Goal: Task Accomplishment & Management: Manage account settings

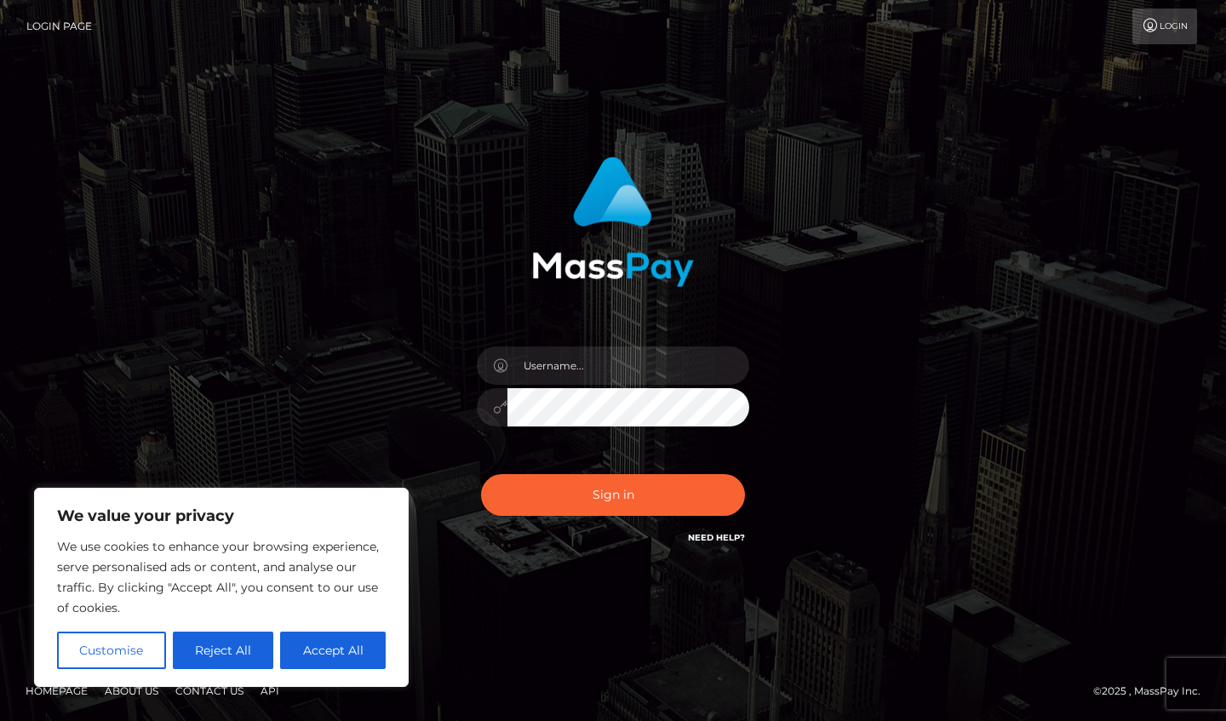
click at [337, 654] on button "Accept All" at bounding box center [333, 650] width 106 height 37
checkbox input "true"
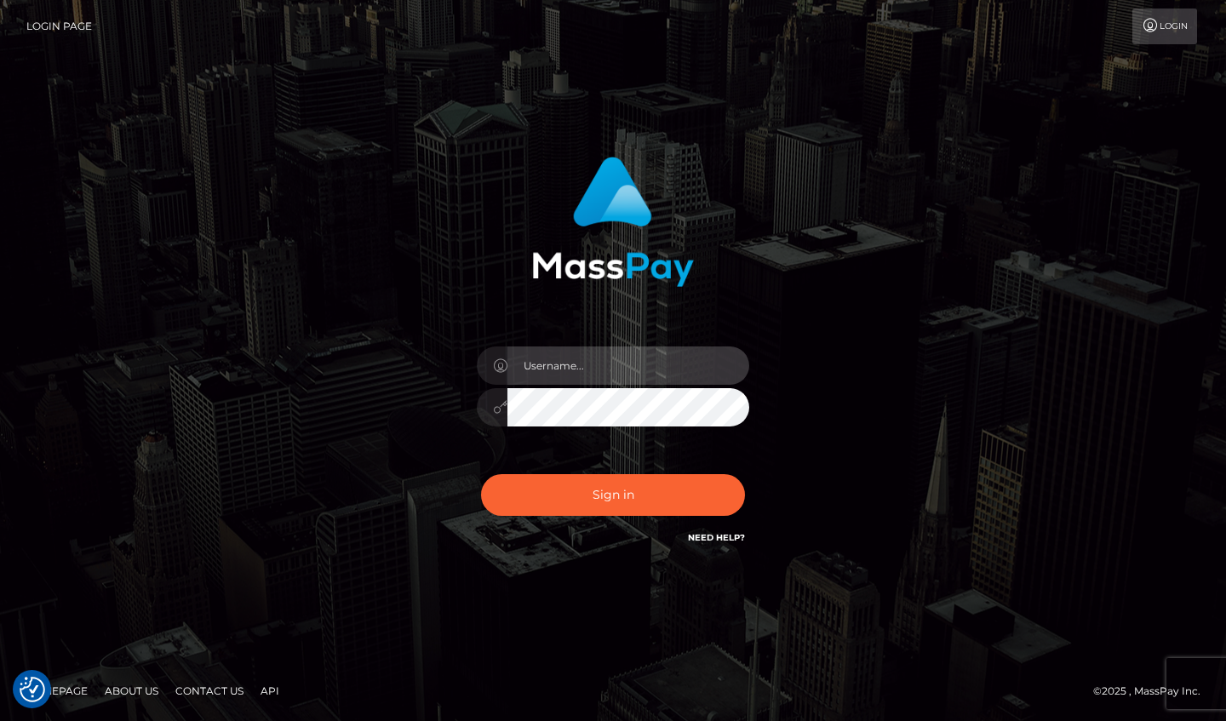
click at [599, 373] on input "text" at bounding box center [628, 365] width 242 height 38
type input "diamondeve@protonmail.com"
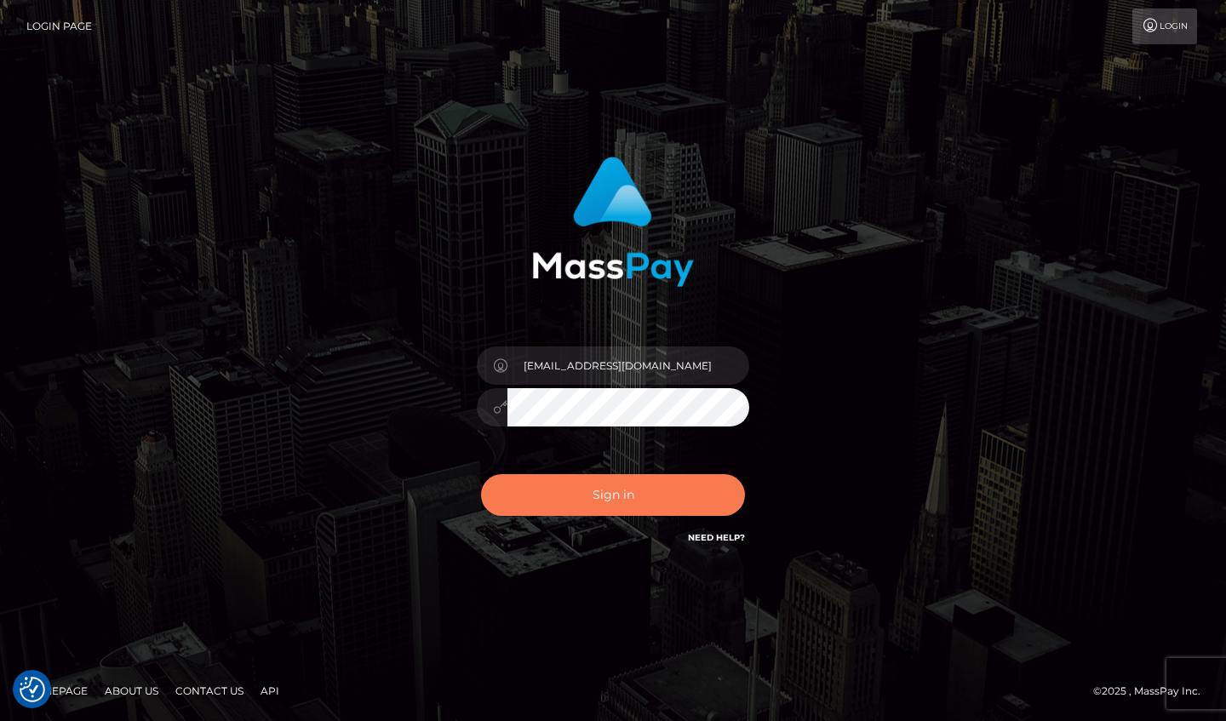
click at [661, 502] on button "Sign in" at bounding box center [613, 495] width 264 height 42
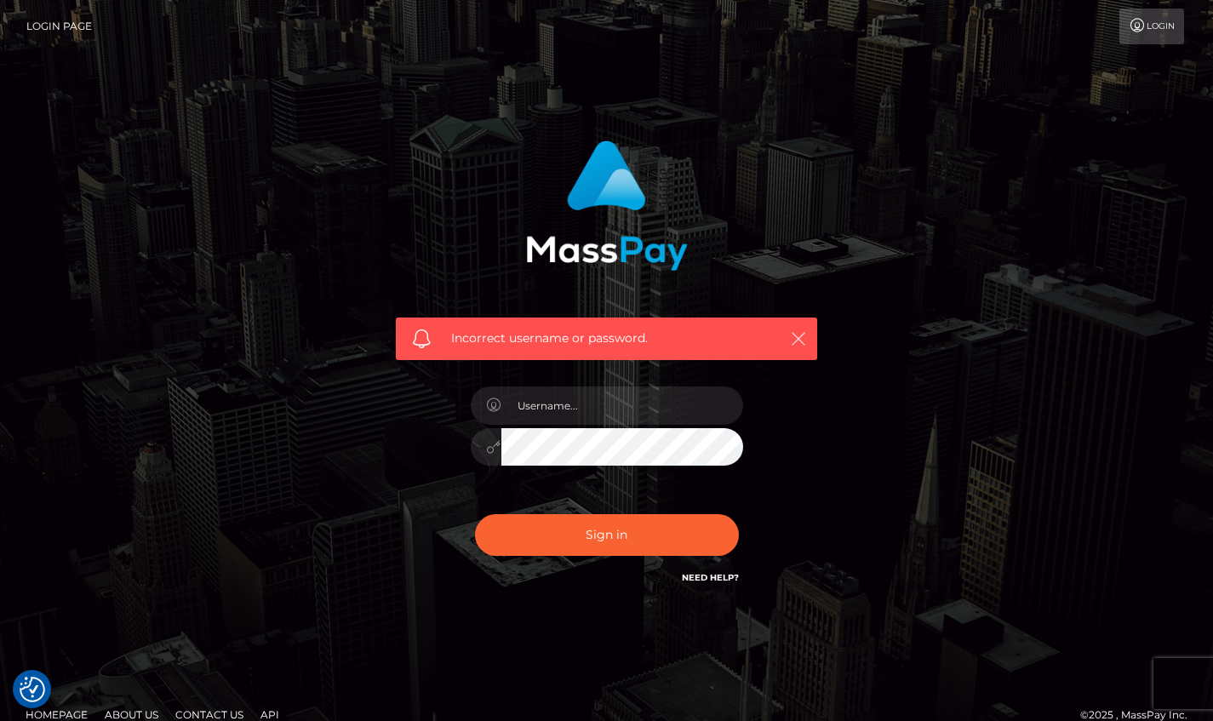
click at [799, 340] on icon "button" at bounding box center [798, 338] width 17 height 17
click at [306, 405] on div "Incorrect username or password." at bounding box center [607, 372] width 970 height 489
click at [587, 411] on input "text" at bounding box center [622, 405] width 242 height 38
type input "diamondeve@protonmail.com"
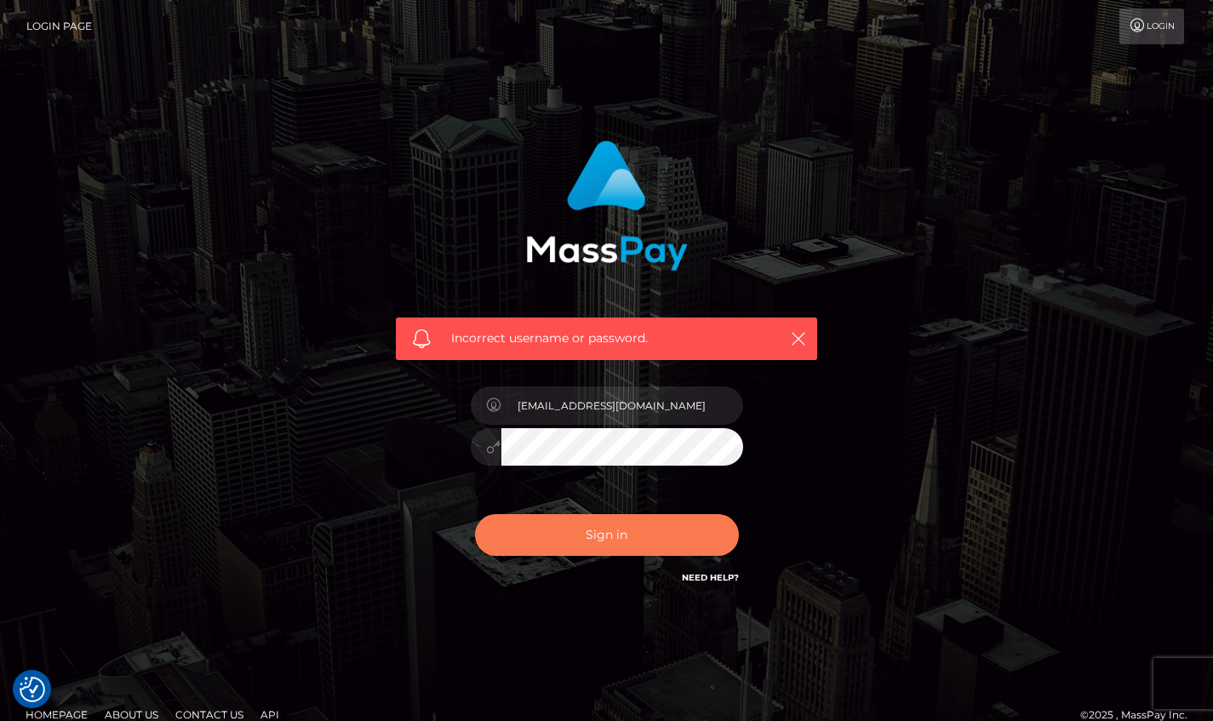
click at [592, 543] on button "Sign in" at bounding box center [607, 535] width 264 height 42
click at [600, 539] on button "Sign in" at bounding box center [607, 535] width 264 height 42
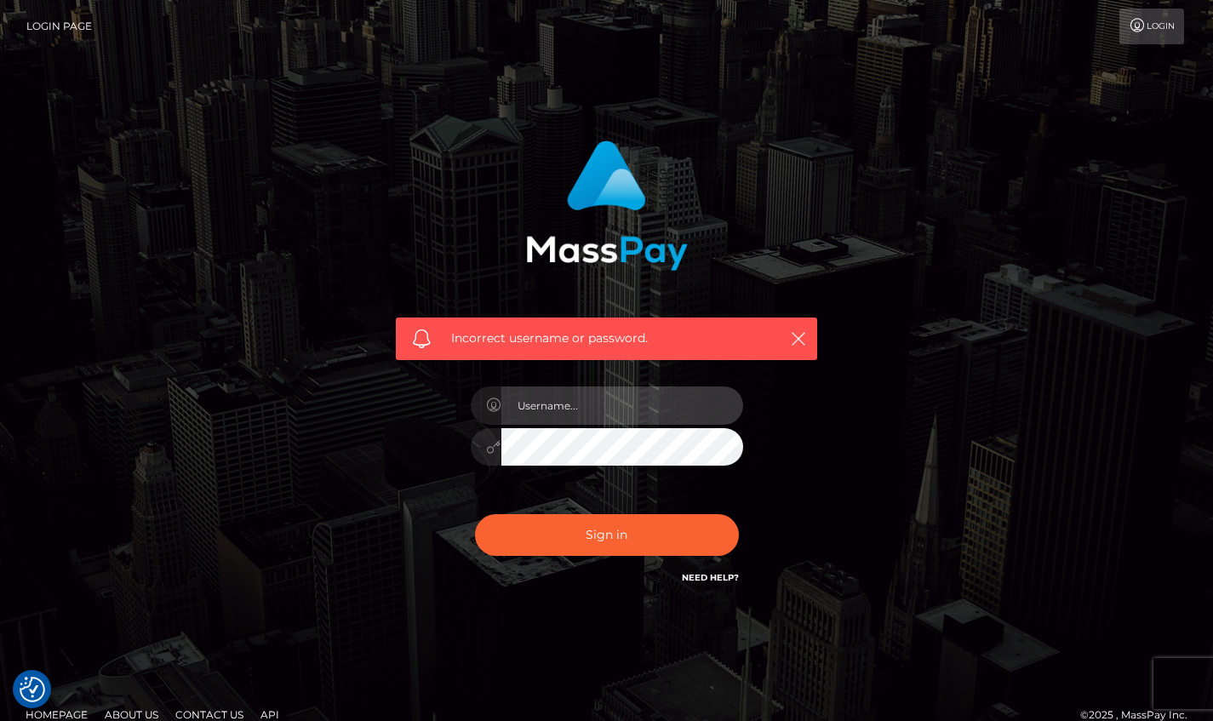
click at [501, 403] on input "text" at bounding box center [622, 405] width 242 height 38
type input "[EMAIL_ADDRESS][DOMAIN_NAME]"
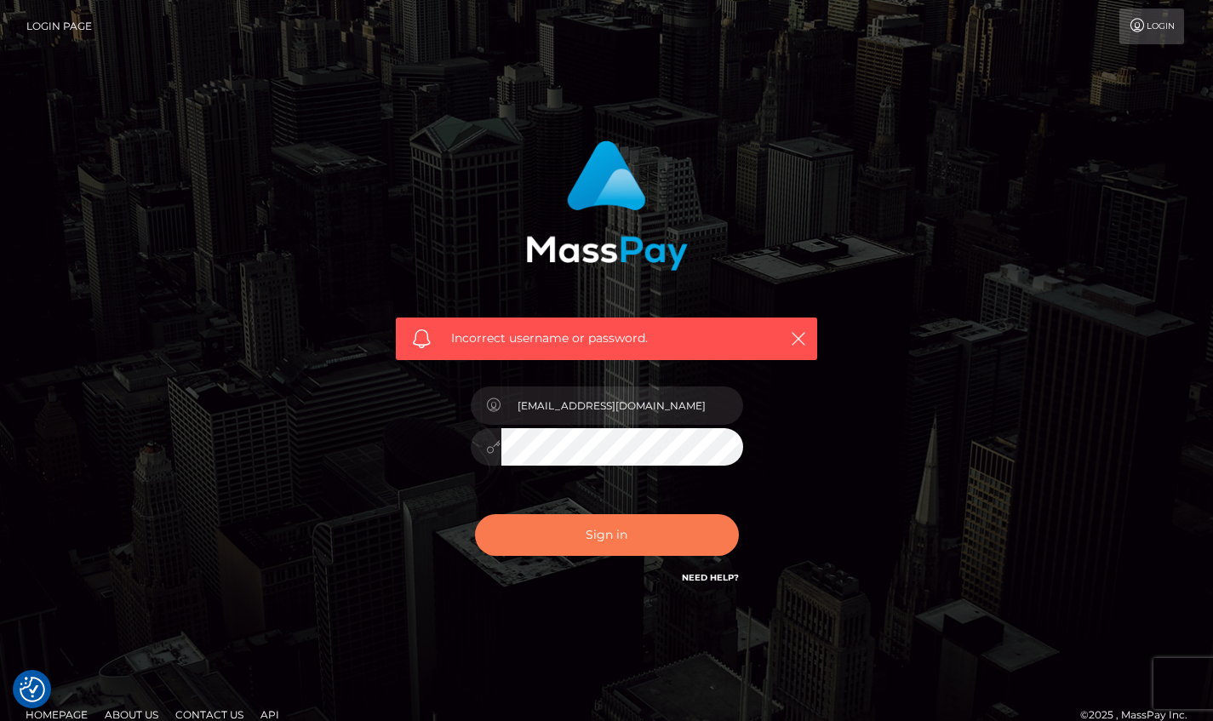
click at [607, 546] on button "Sign in" at bounding box center [607, 535] width 264 height 42
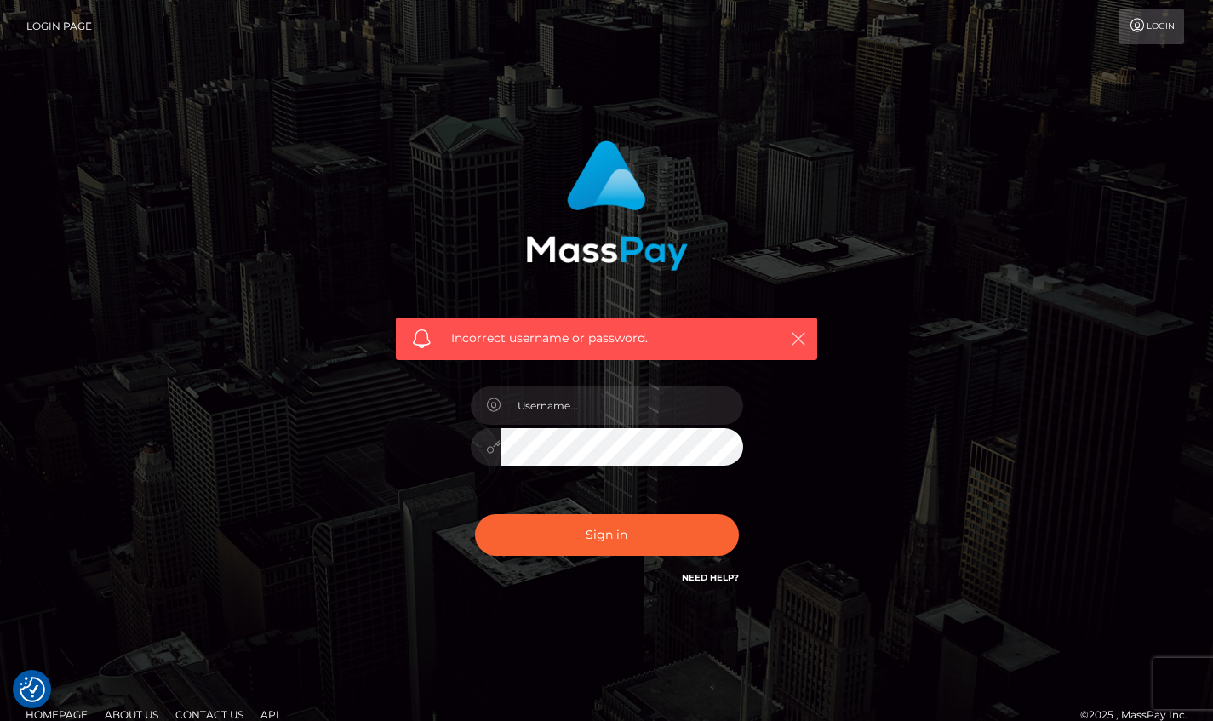
click at [803, 337] on icon "button" at bounding box center [798, 338] width 17 height 17
click at [719, 577] on link "Need Help?" at bounding box center [710, 577] width 57 height 11
click at [1141, 26] on icon at bounding box center [1138, 26] width 18 height 14
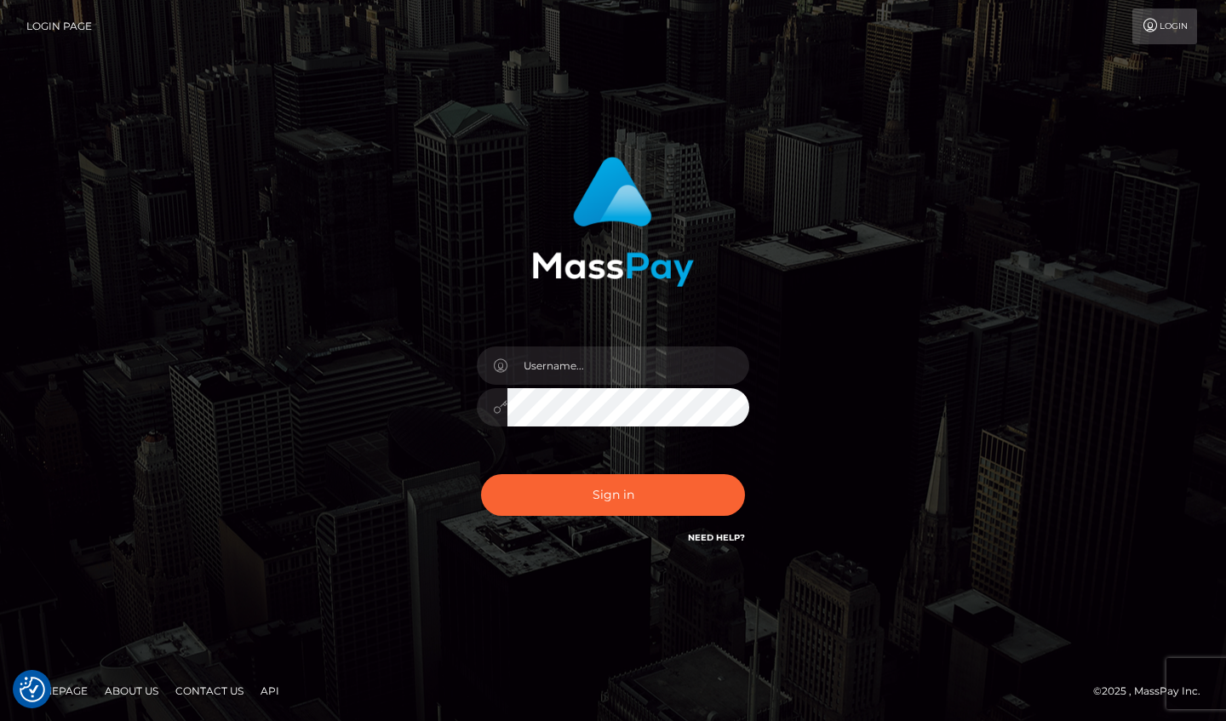
click at [217, 700] on link "Contact Us" at bounding box center [210, 691] width 82 height 26
